Goal: Task Accomplishment & Management: Manage account settings

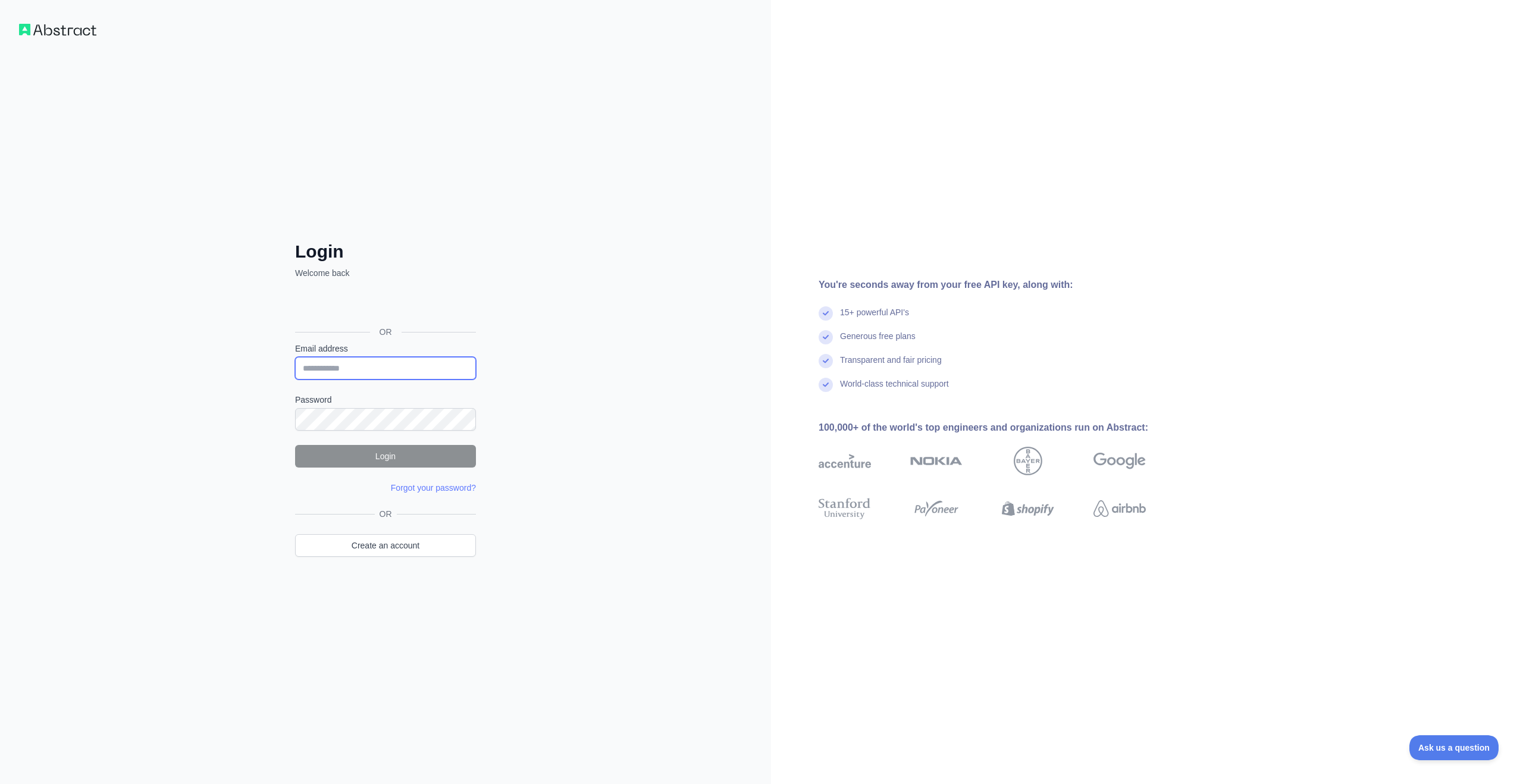
drag, startPoint x: 339, startPoint y: 357, endPoint x: 353, endPoint y: 366, distance: 16.6
click at [340, 358] on input "Email address" at bounding box center [385, 368] width 181 height 23
click at [457, 369] on input "Email address" at bounding box center [385, 368] width 181 height 23
type input "**********"
click at [407, 464] on button "Login" at bounding box center [385, 456] width 181 height 23
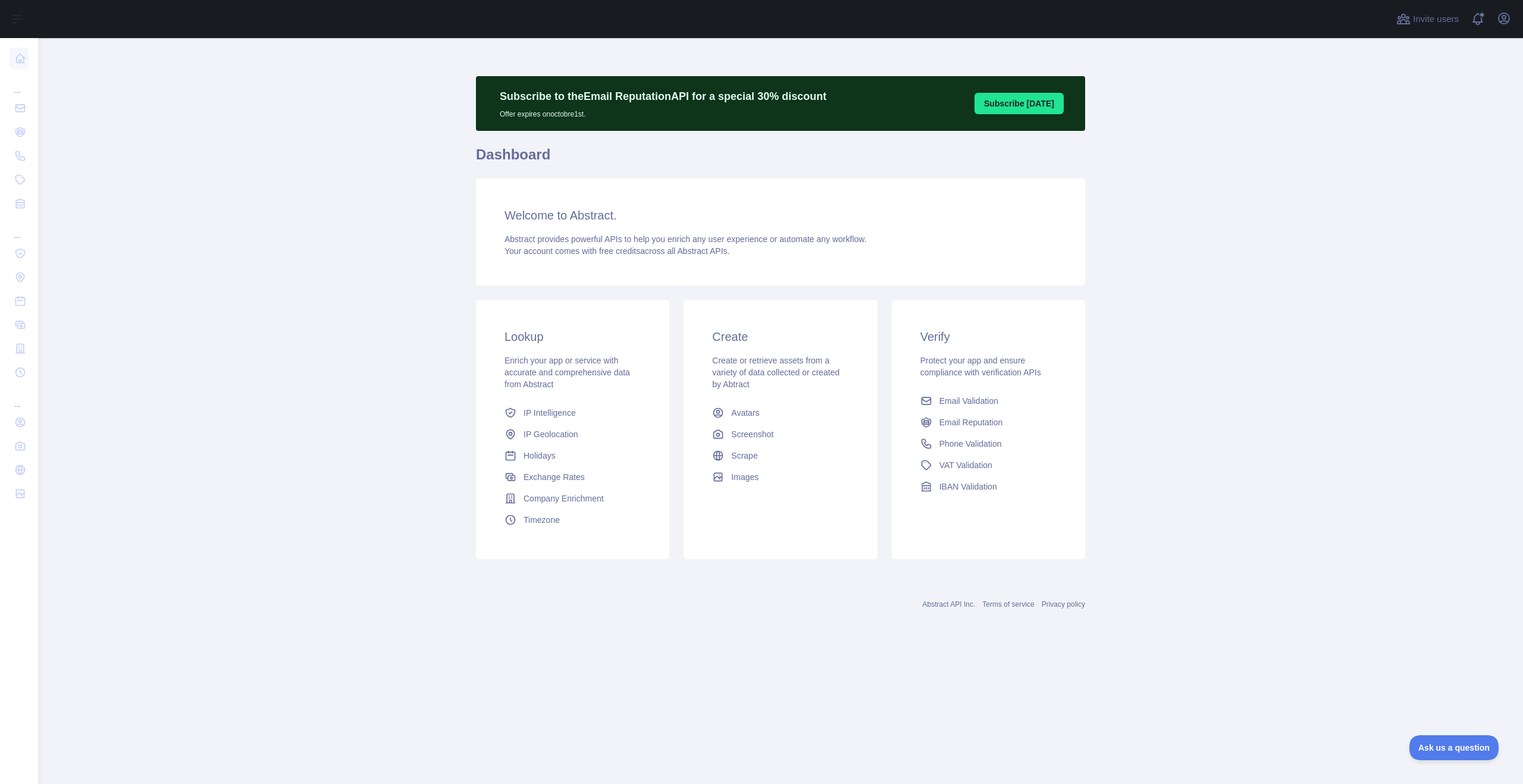
click at [1195, 126] on main "Subscribe to the Email Reputation API for a special 30 % discount Offer expires…" at bounding box center [780, 411] width 1485 height 746
click at [1497, 21] on icon "button" at bounding box center [1504, 18] width 14 height 14
click at [1407, 123] on button "Billing" at bounding box center [1447, 129] width 133 height 21
